Goal: Go to known website: Access a specific website the user already knows

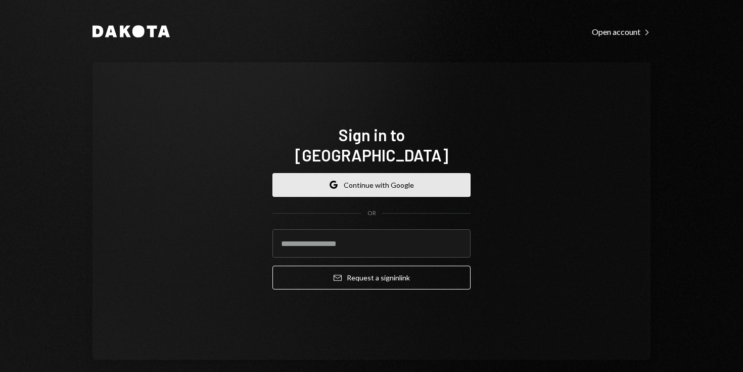
click at [332, 186] on icon "button" at bounding box center [333, 187] width 6 height 3
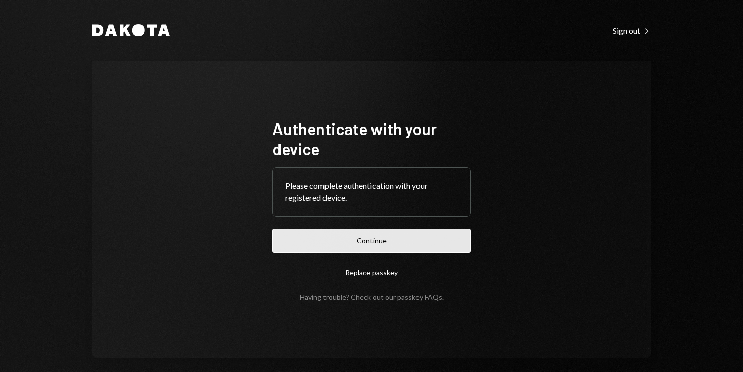
click at [318, 237] on button "Continue" at bounding box center [372, 241] width 198 height 24
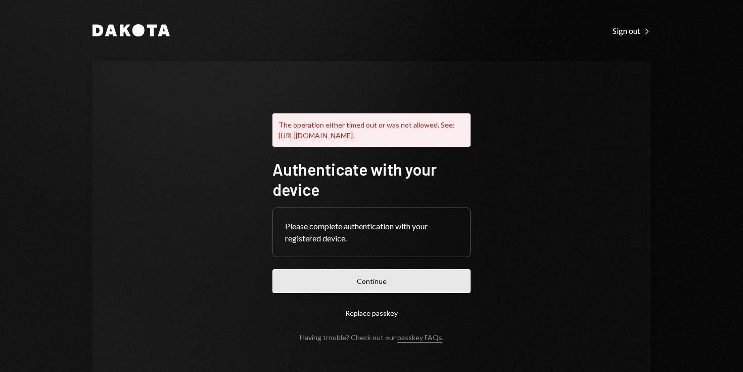
click at [362, 293] on button "Continue" at bounding box center [372, 281] width 198 height 24
